Goal: Information Seeking & Learning: Compare options

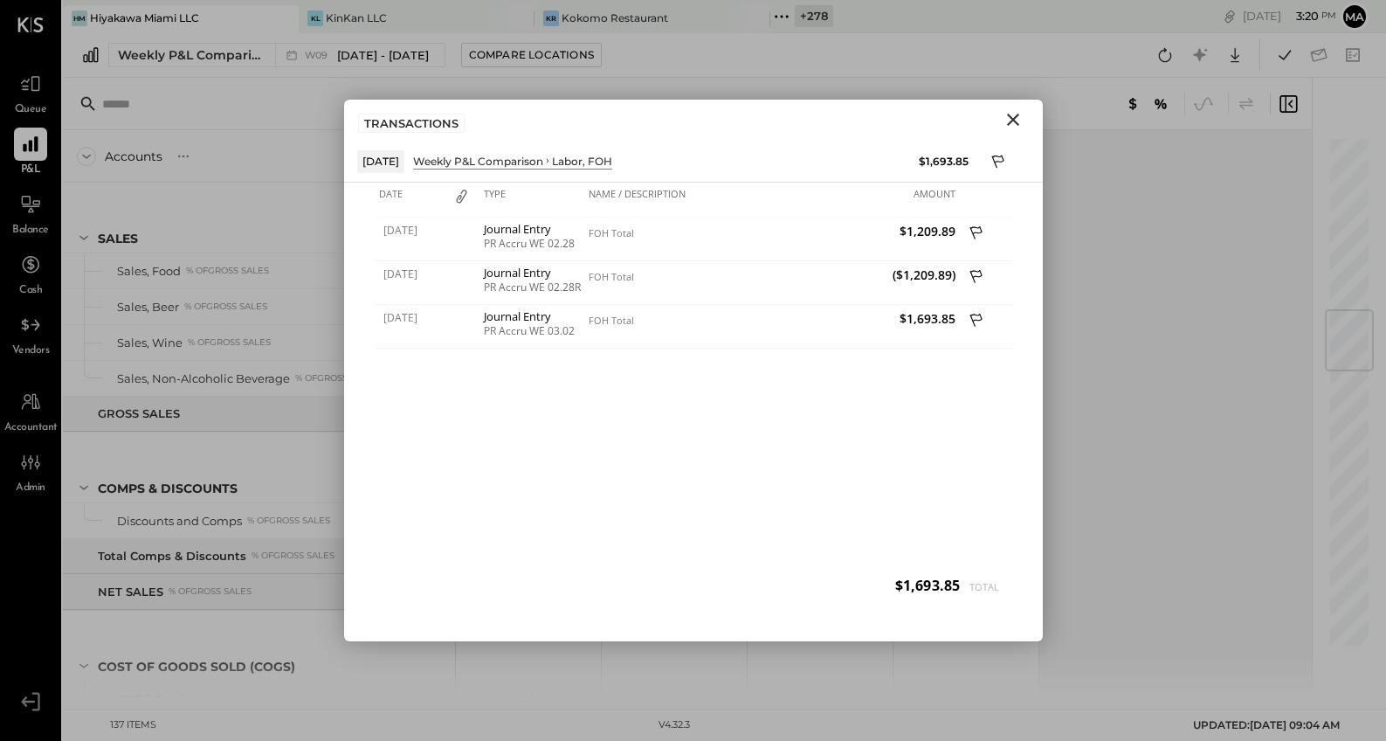
scroll to position [1466, 0]
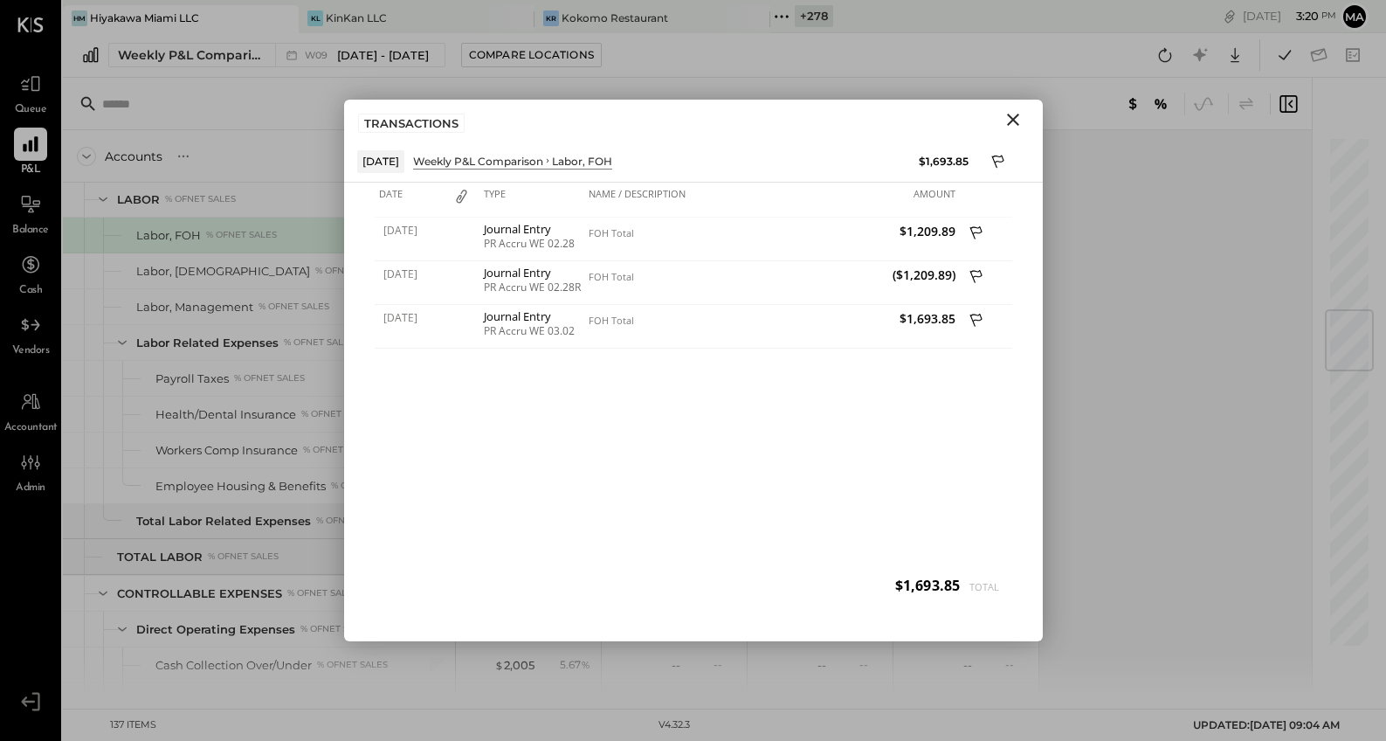
click at [1010, 121] on icon "Close" at bounding box center [1013, 120] width 12 height 12
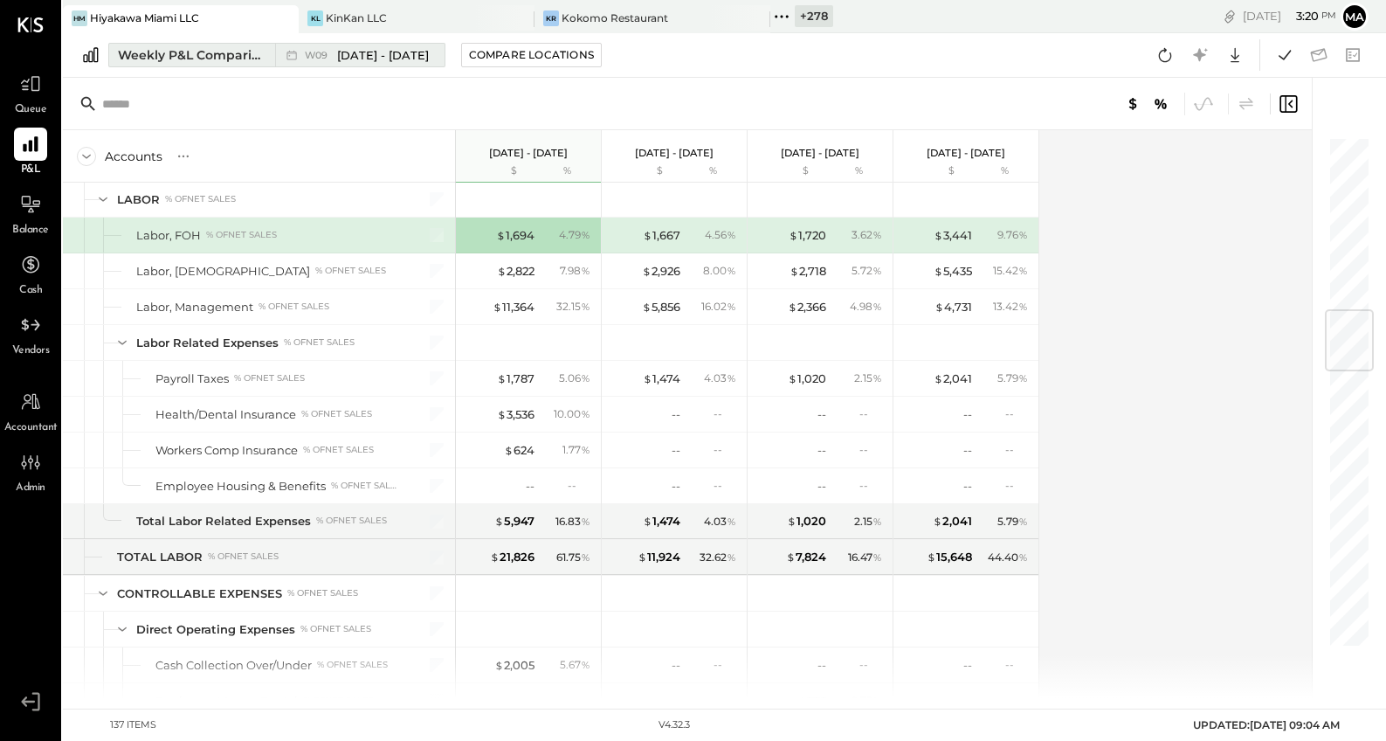
click at [275, 53] on div "W09 [DATE] - [DATE]" at bounding box center [355, 55] width 161 height 23
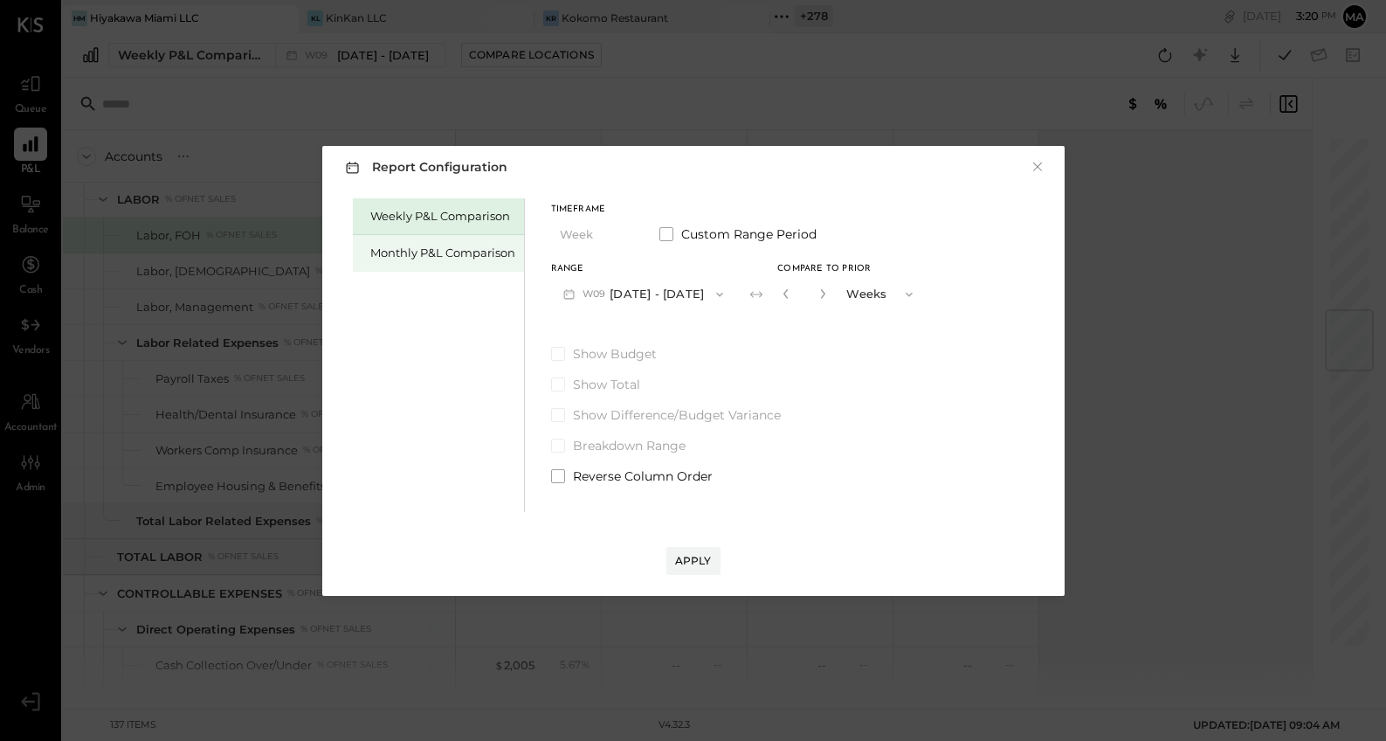
click at [408, 252] on div "Monthly P&L Comparison" at bounding box center [442, 253] width 145 height 17
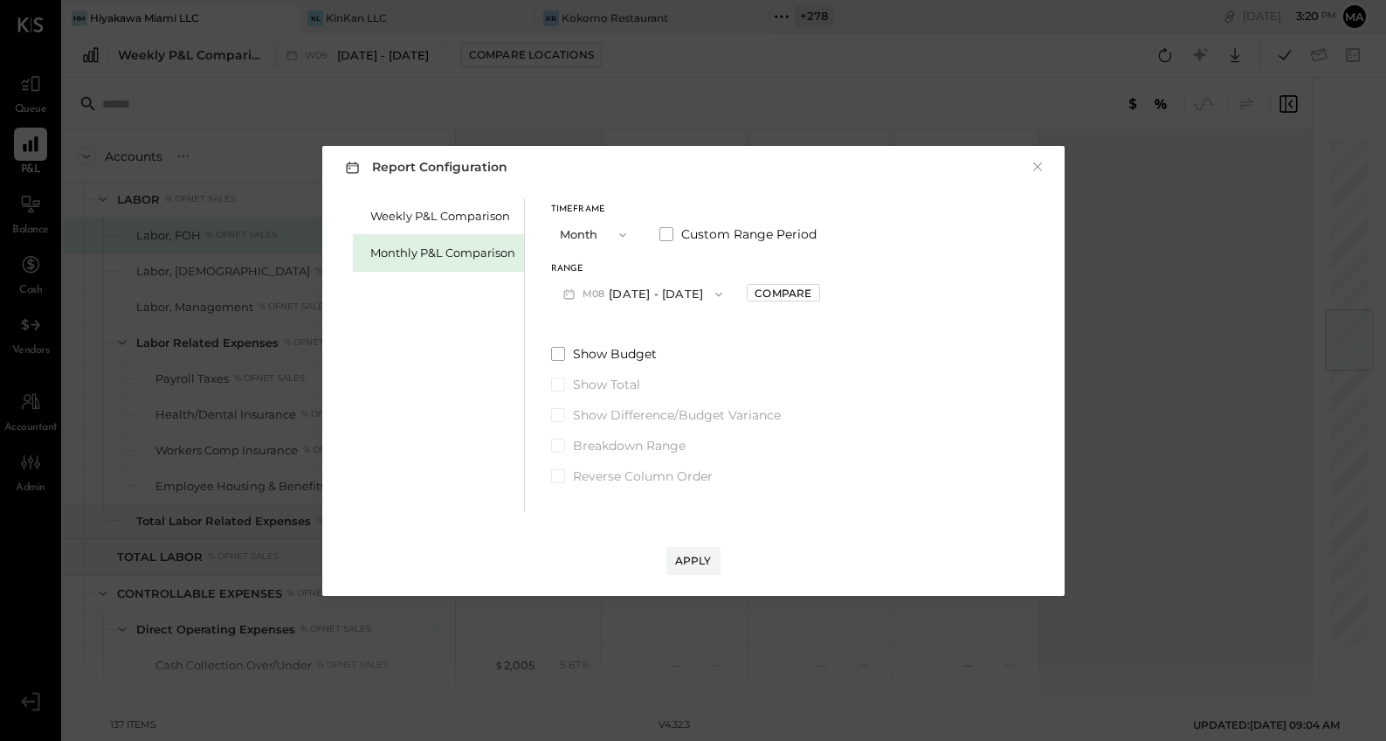
click at [643, 292] on button "M08 [DATE] - [DATE]" at bounding box center [643, 294] width 184 height 32
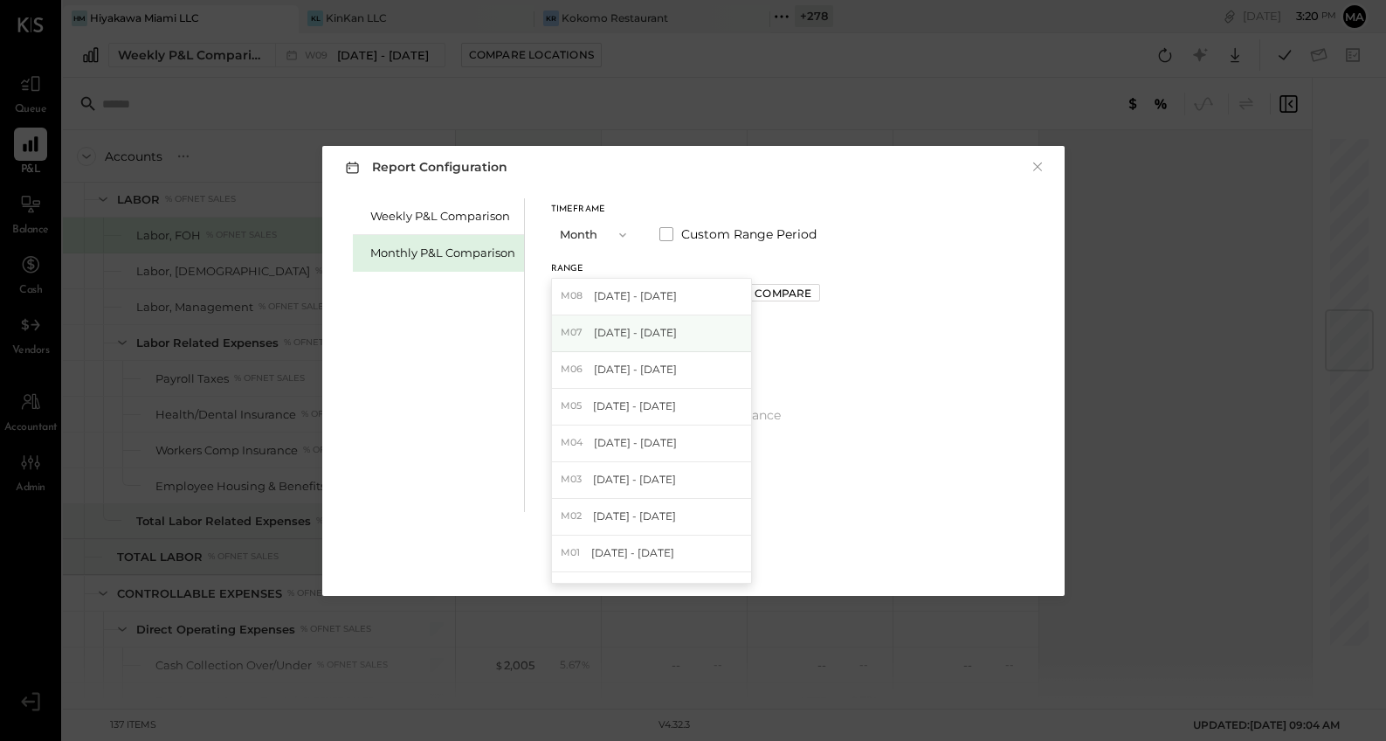
click at [651, 340] on div "M07 [DATE] - [DATE]" at bounding box center [651, 333] width 199 height 37
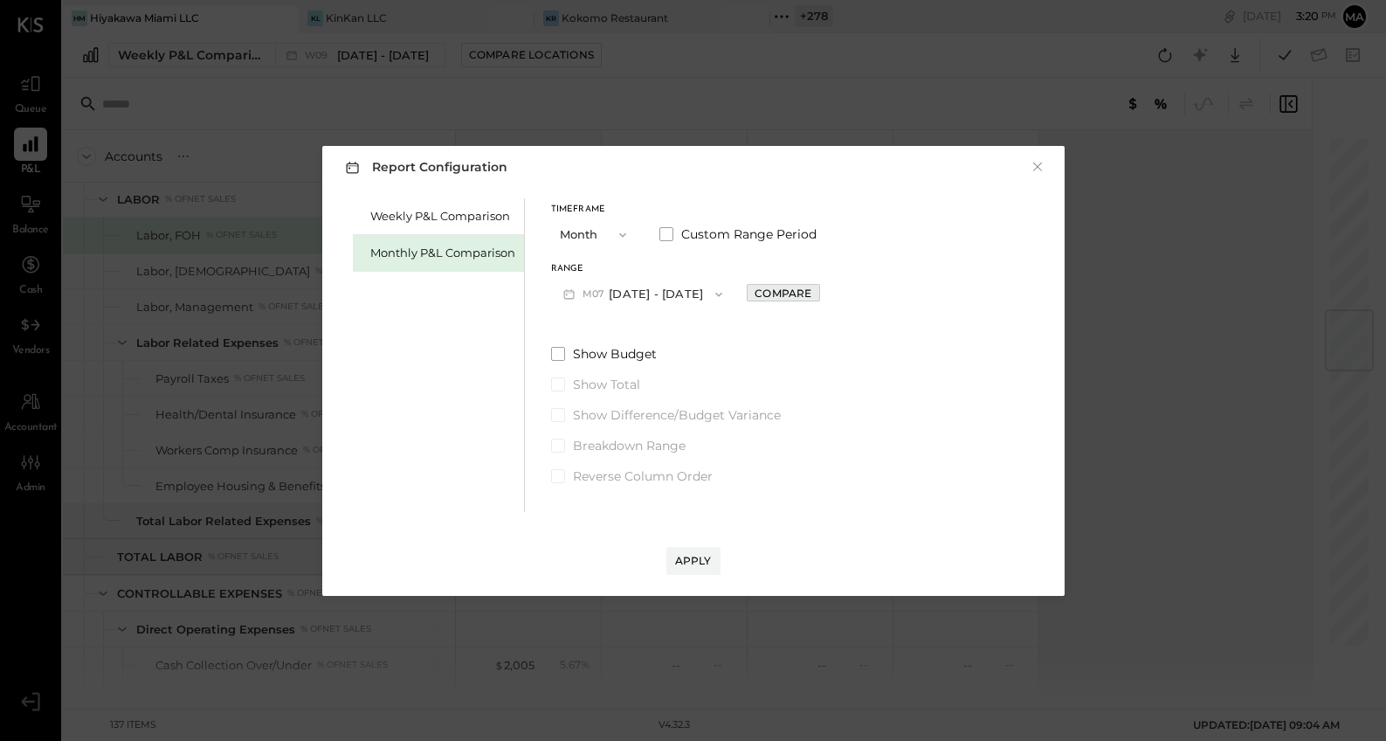
click at [775, 290] on div "Compare" at bounding box center [783, 293] width 57 height 15
click at [820, 293] on icon "button" at bounding box center [822, 294] width 4 height 10
type input "*"
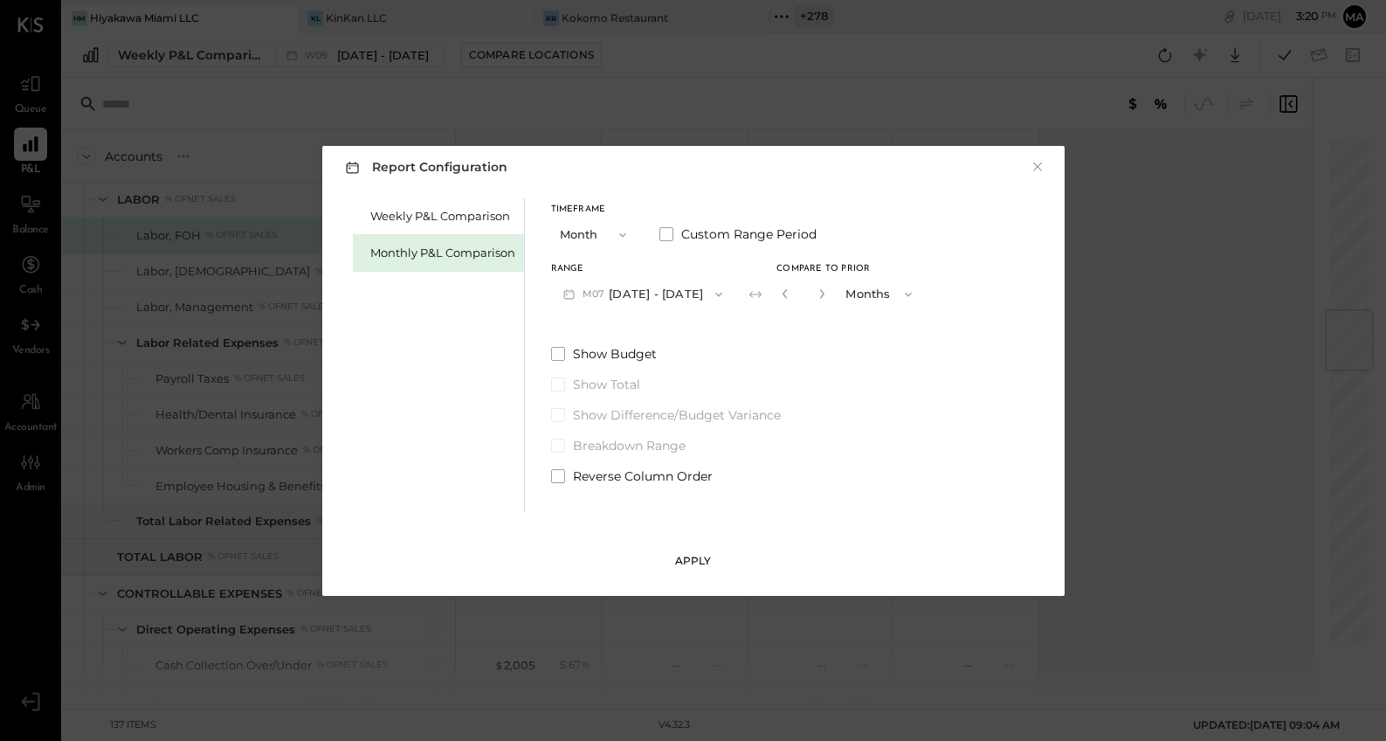
click at [694, 564] on div "Apply" at bounding box center [693, 560] width 37 height 15
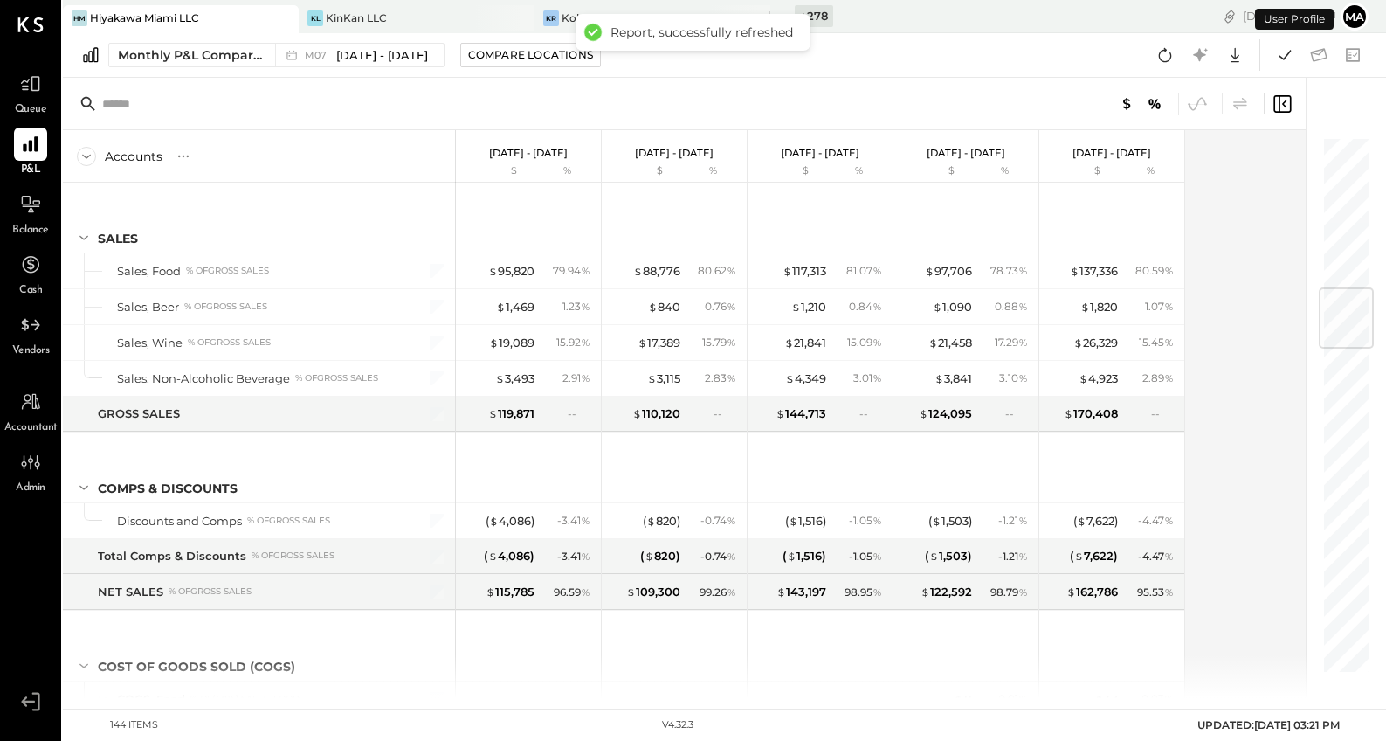
scroll to position [1279, 0]
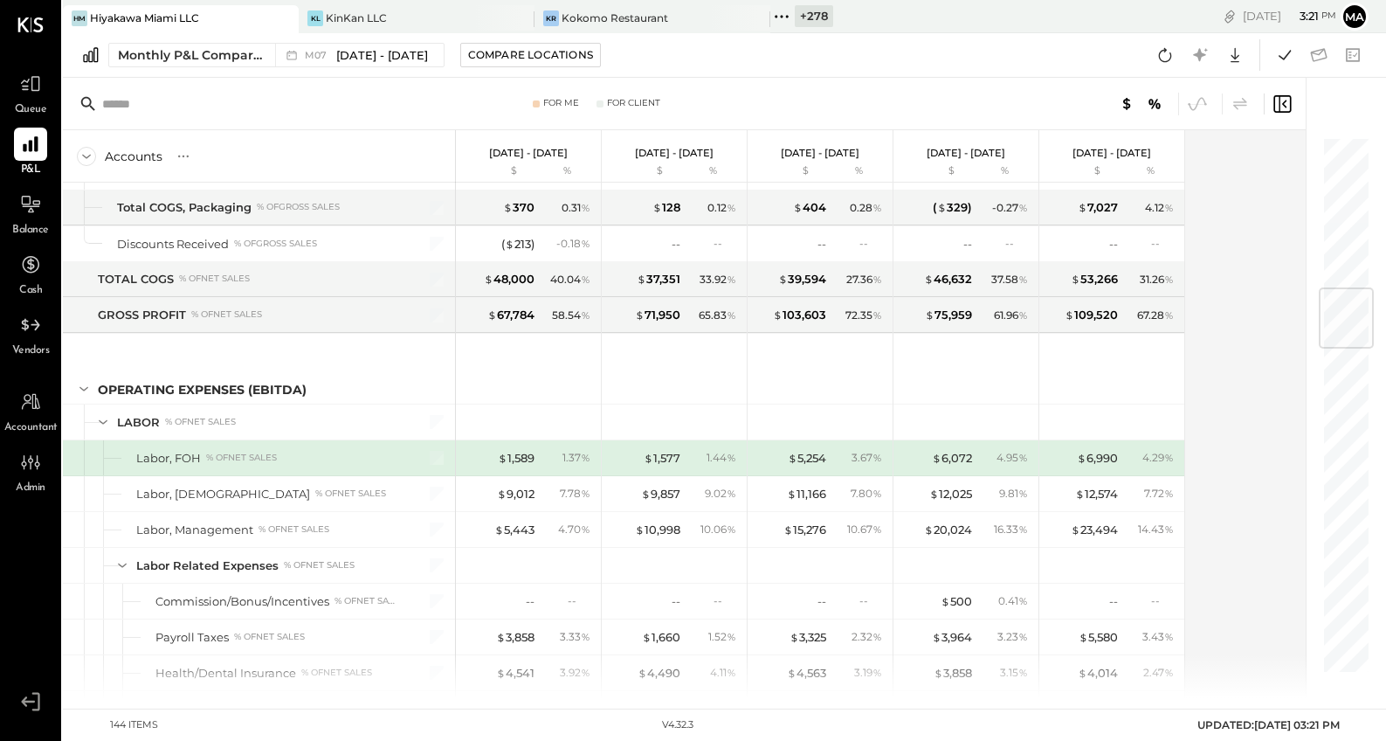
click at [816, 16] on div "+ 278" at bounding box center [814, 16] width 38 height 22
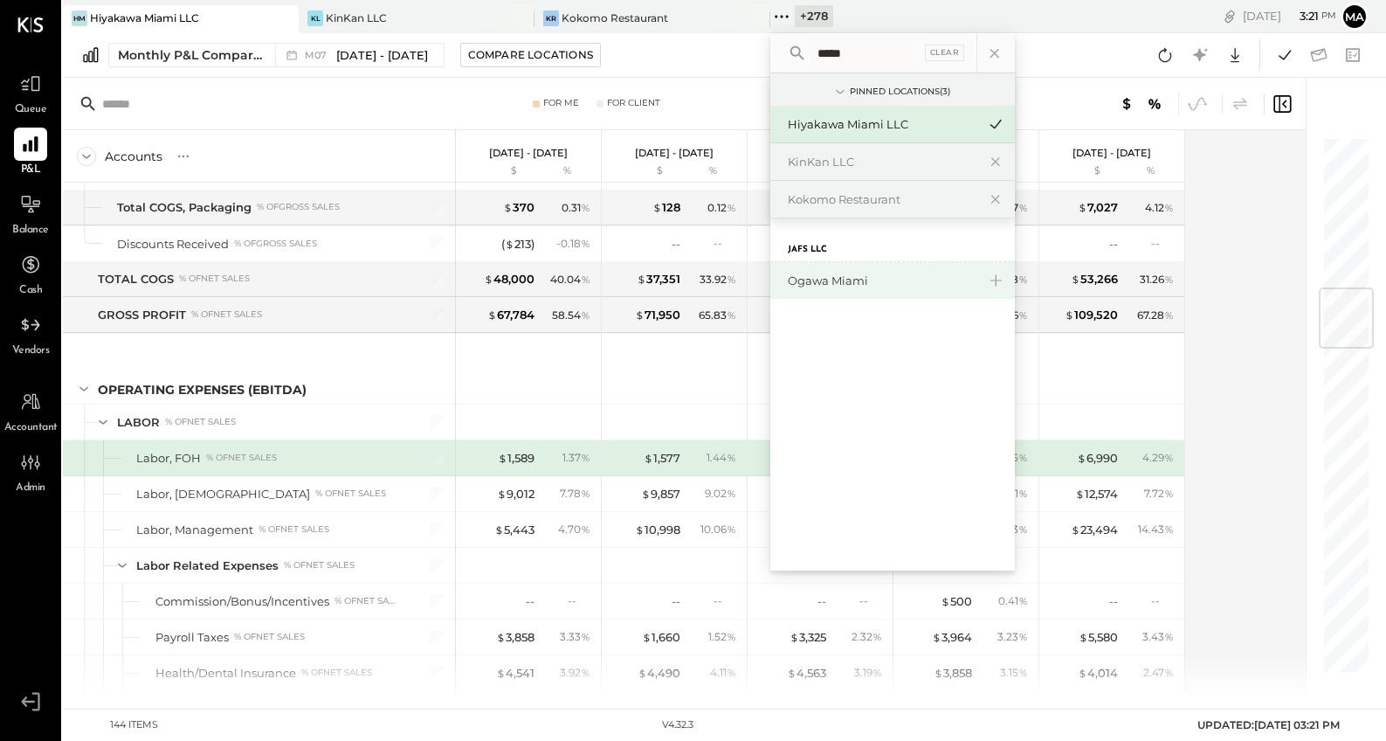
type input "*****"
click at [825, 279] on div "Ogawa Miami" at bounding box center [882, 281] width 189 height 17
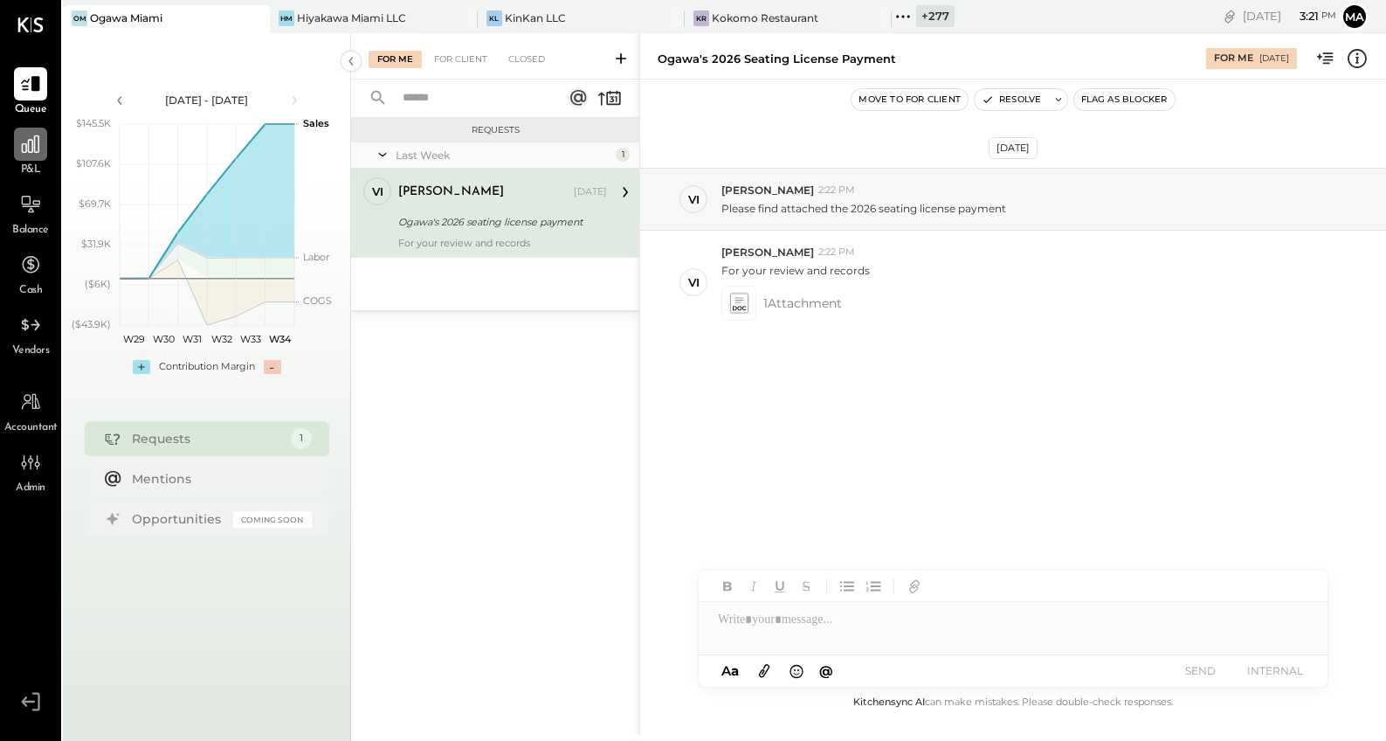
click at [38, 156] on div at bounding box center [30, 144] width 33 height 33
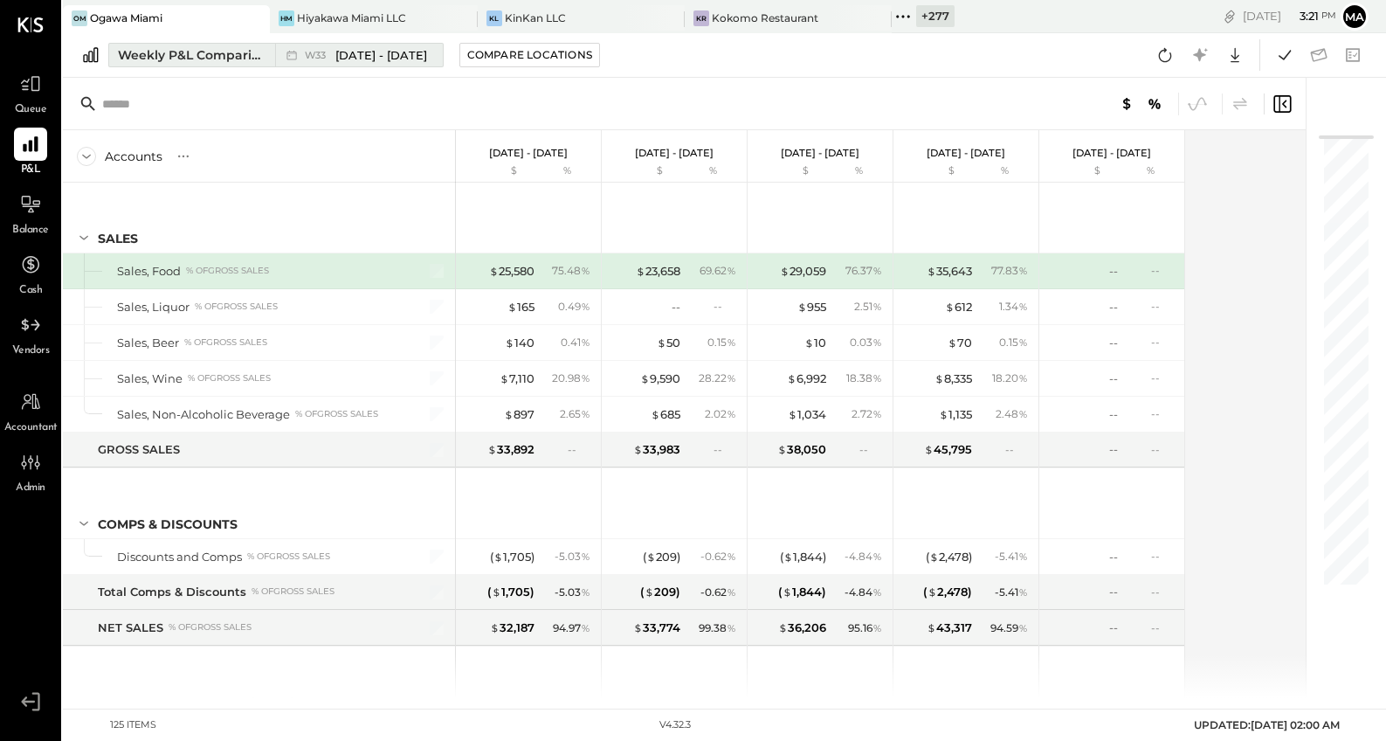
click at [292, 58] on icon at bounding box center [291, 54] width 17 height 17
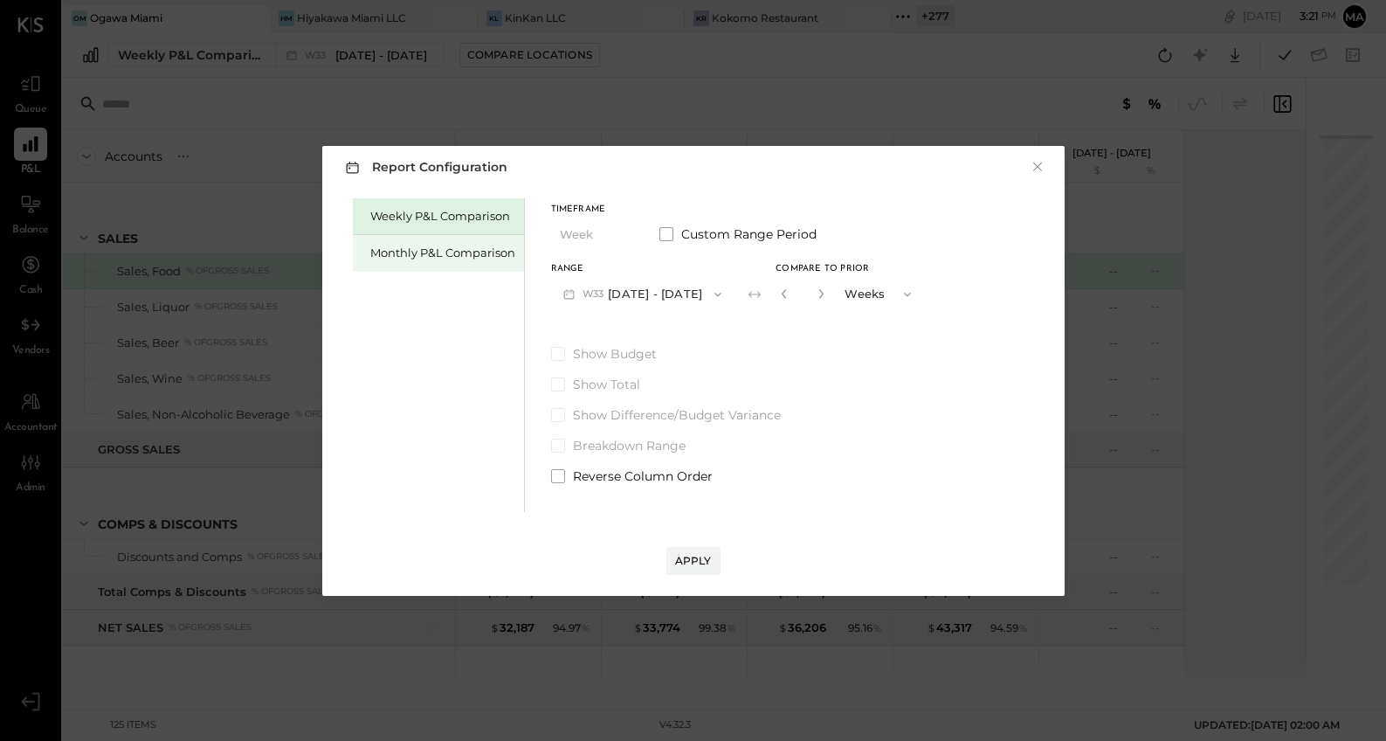
click at [473, 255] on div "Monthly P&L Comparison" at bounding box center [442, 253] width 145 height 17
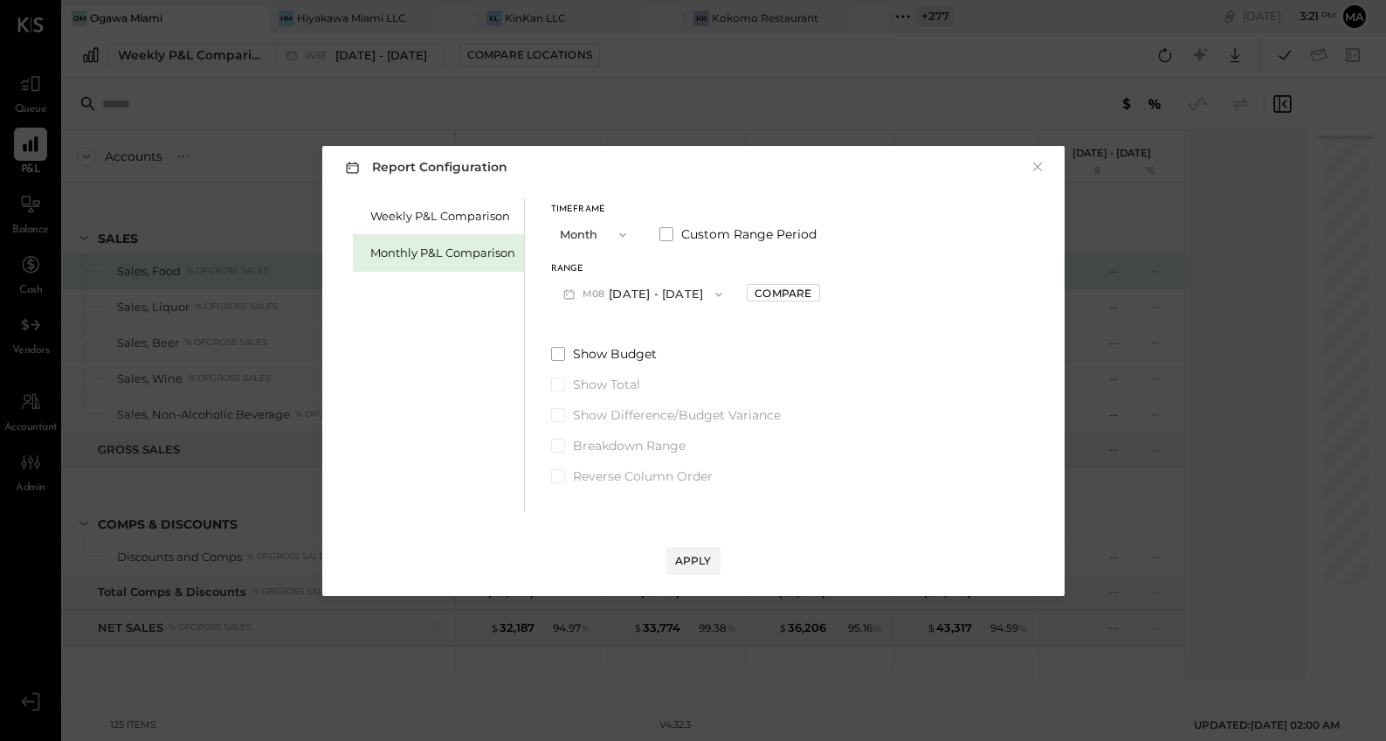
click at [641, 295] on button "M08 [DATE] - [DATE]" at bounding box center [643, 294] width 184 height 32
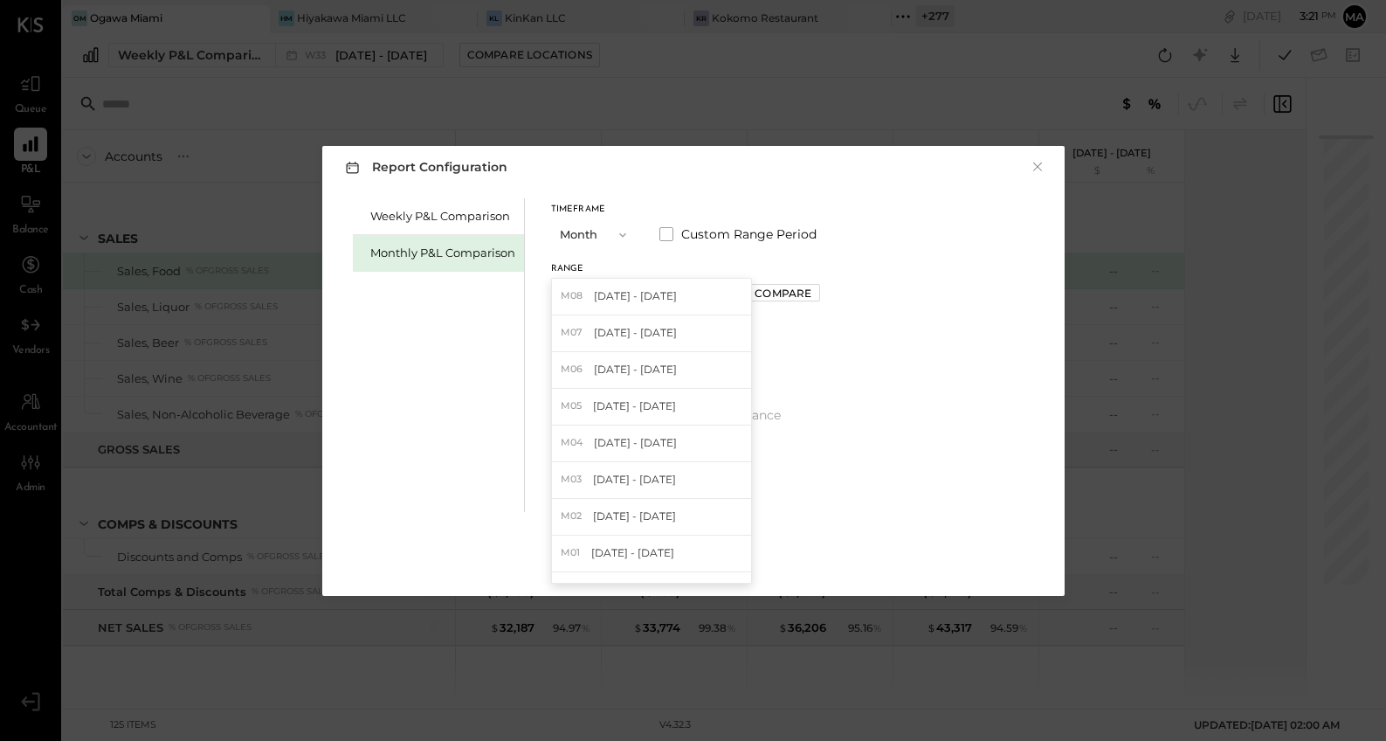
drag, startPoint x: 643, startPoint y: 353, endPoint x: 640, endPoint y: 341, distance: 12.5
click at [642, 352] on div "M06 [DATE] - [DATE]" at bounding box center [651, 370] width 199 height 37
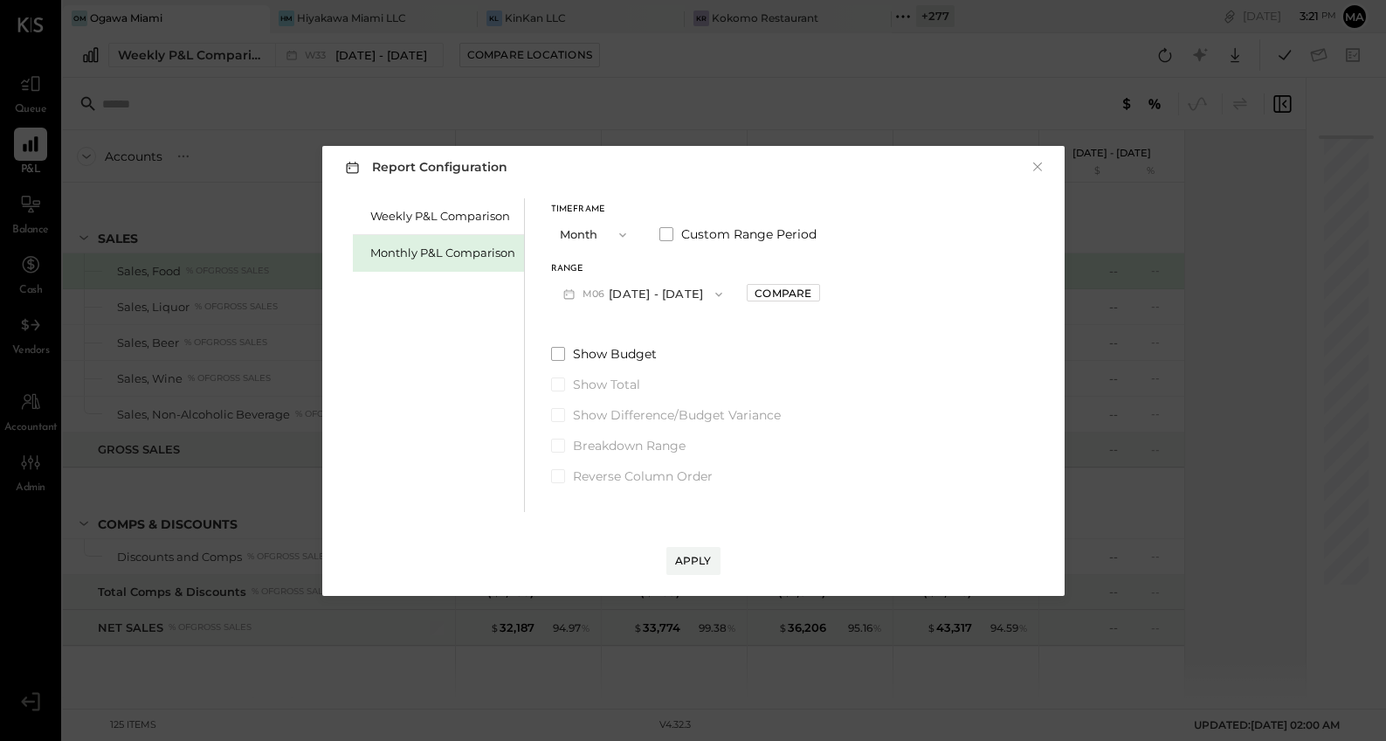
click at [645, 294] on button "M06 [DATE] - [DATE]" at bounding box center [643, 294] width 184 height 32
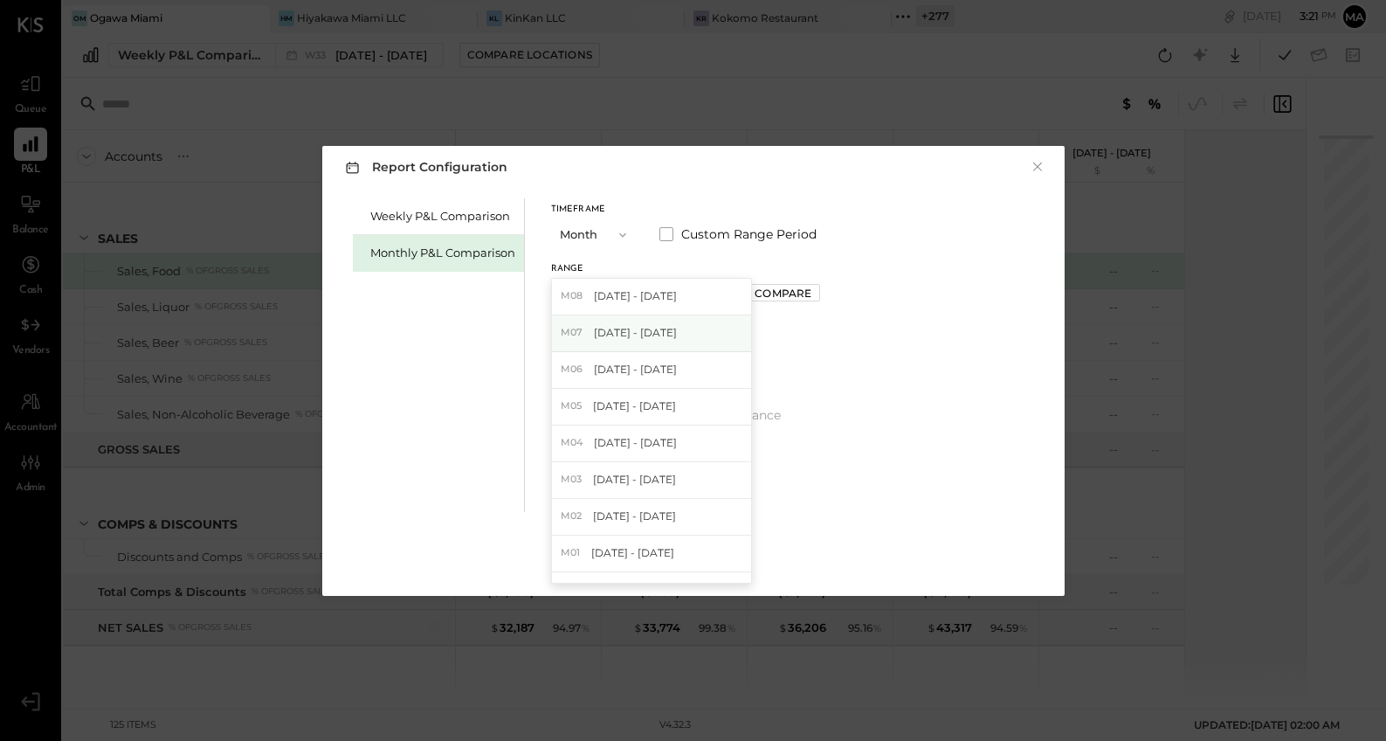
click at [644, 332] on span "[DATE] - [DATE]" at bounding box center [635, 332] width 83 height 15
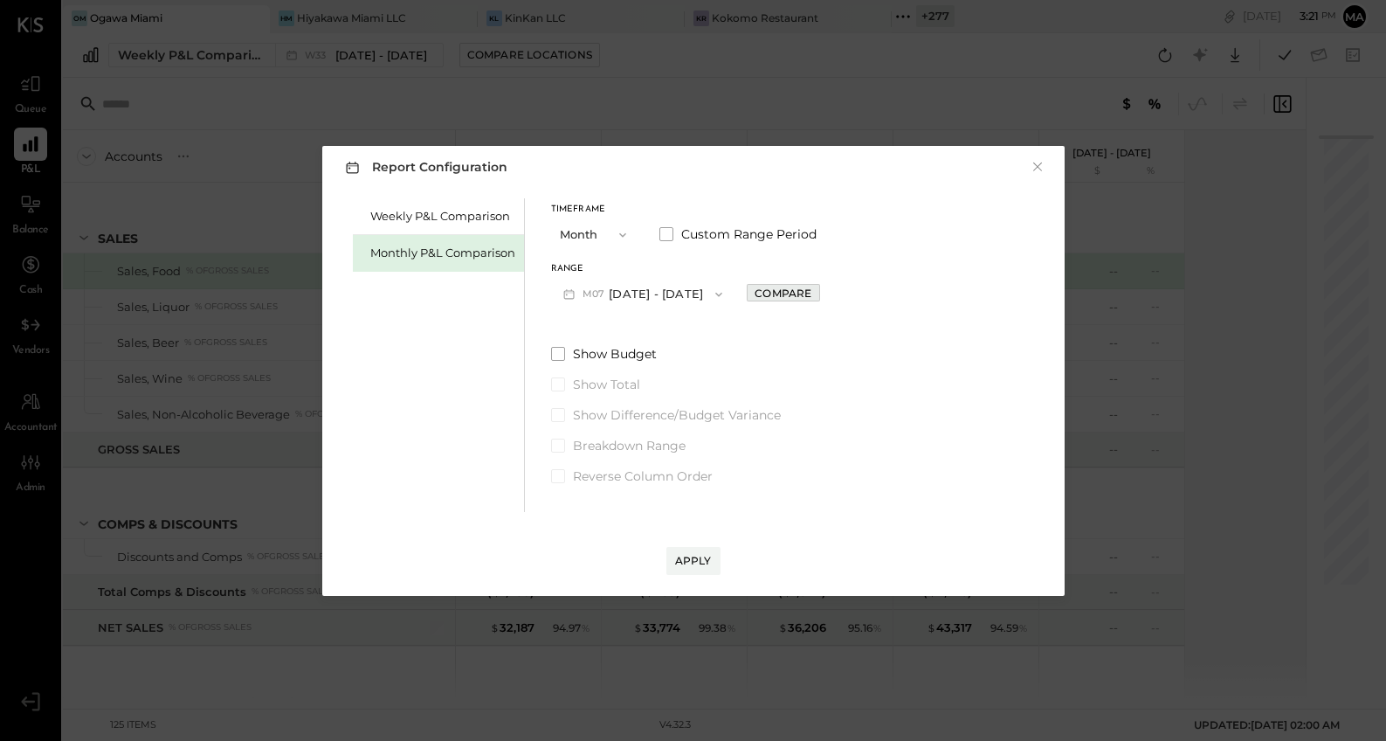
click at [763, 289] on div "Compare" at bounding box center [783, 293] width 57 height 15
click at [815, 293] on button "button" at bounding box center [822, 293] width 14 height 19
type input "*"
click at [692, 553] on div "Apply" at bounding box center [693, 560] width 37 height 15
